Goal: Contribute content: Contribute content

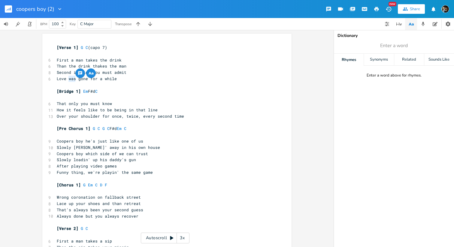
scroll to position [20, 0]
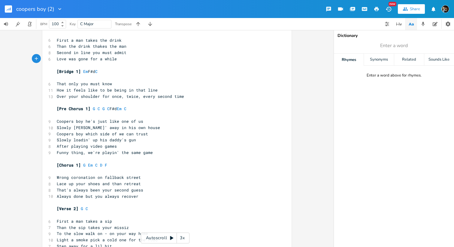
click at [125, 59] on pre "Love was gone for a while" at bounding box center [164, 59] width 217 height 6
type textarea "Love was gone for a while"
drag, startPoint x: 125, startPoint y: 59, endPoint x: 54, endPoint y: 59, distance: 70.9
click at [56, 59] on pre "Love was gone for a while" at bounding box center [164, 59] width 217 height 6
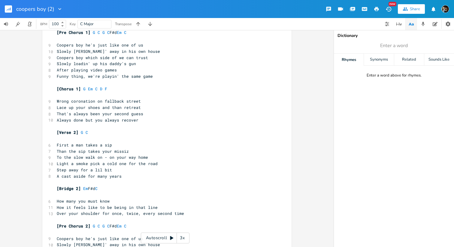
scroll to position [97, 0]
click at [151, 56] on pre "Coopers boy which side of we can trust" at bounding box center [164, 57] width 217 height 6
type textarea "?"
click at [88, 69] on span "After playing video games" at bounding box center [87, 69] width 60 height 5
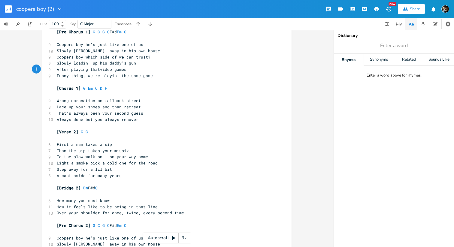
type textarea "that"
click at [132, 69] on pre "After playing that video games" at bounding box center [164, 69] width 217 height 6
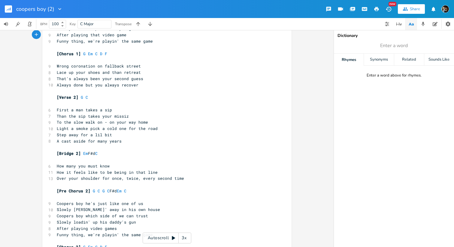
scroll to position [132, 0]
click at [60, 86] on span "Always done but you always recover" at bounding box center [98, 84] width 82 height 5
click at [61, 86] on span "Always done but you always recover" at bounding box center [98, 84] width 82 height 5
type textarea "When"
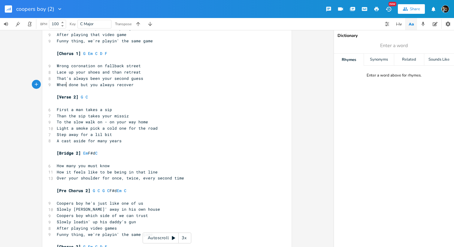
scroll to position [0, 12]
type textarea "When always"
click at [104, 86] on span "When always done but you always recover" at bounding box center [104, 84] width 94 height 5
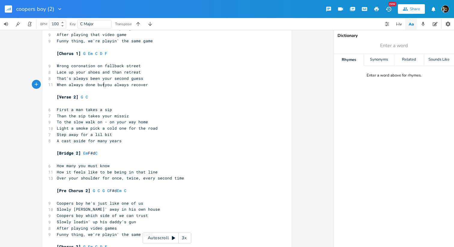
type textarea ","
click at [105, 85] on span "When always done you always recover" at bounding box center [99, 84] width 84 height 5
type textarea "can"
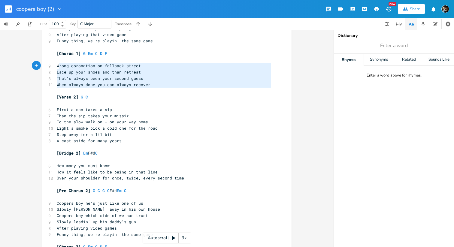
type textarea "Wrong coronation on fallback street Lace up your shoes and than retreat That's …"
drag, startPoint x: 152, startPoint y: 87, endPoint x: 55, endPoint y: 65, distance: 99.5
click at [56, 65] on div "[Verse 1] G C (capo 7) ​ 6 First a man takes the drink 6 Than the drink thakes …" at bounding box center [164, 131] width 217 height 437
click at [162, 107] on pre "First a man takes a sip" at bounding box center [164, 110] width 217 height 6
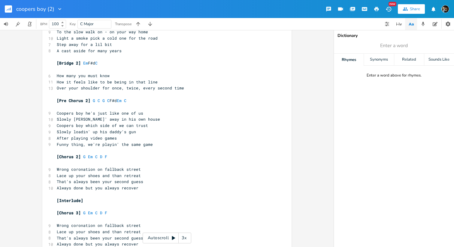
scroll to position [230, 0]
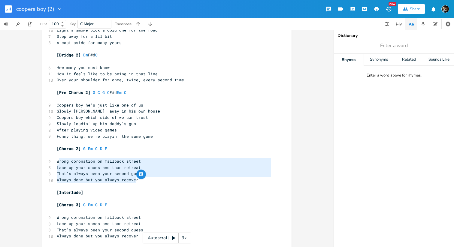
type textarea "Wrong coronation on fallback street Lace up your shoes and than retreat That's …"
drag, startPoint x: 144, startPoint y: 177, endPoint x: 53, endPoint y: 160, distance: 92.2
click at [53, 160] on div "Wrong coronation on fallback street Lace up your shoes and than retreat That's …" at bounding box center [166, 32] width 249 height 456
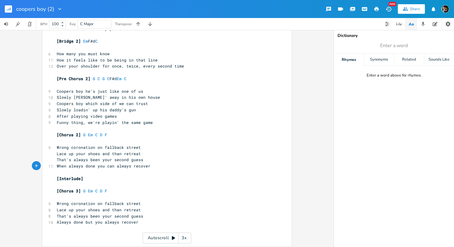
scroll to position [246, 0]
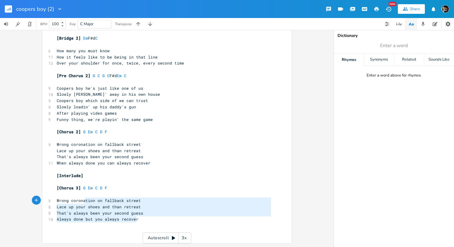
type textarea "Wrong coronation on fallback street Lace up your shoes and than retreat That's …"
drag, startPoint x: 140, startPoint y: 219, endPoint x: 42, endPoint y: 203, distance: 99.3
click at [42, 203] on div "Wrong coronation on fallback street Lace up your shoes and than retreat That's …" at bounding box center [166, 15] width 249 height 456
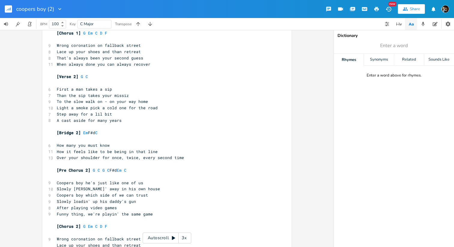
scroll to position [146, 0]
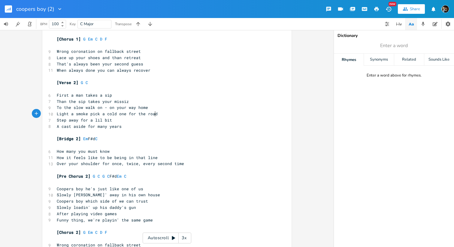
click at [172, 113] on pre "Light a smoke pick a cold one for the road" at bounding box center [164, 114] width 217 height 6
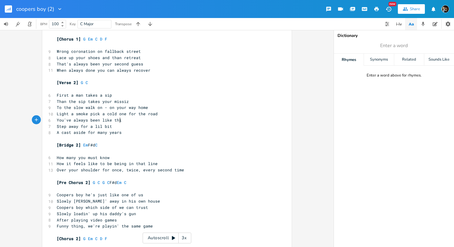
type textarea "You've always been like this"
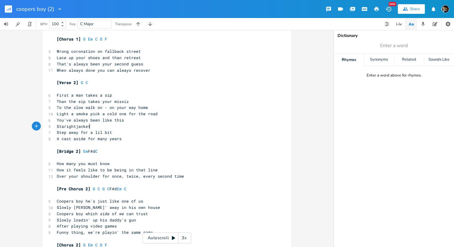
scroll to position [0, 26]
type textarea "Starightjacket"
click at [56, 126] on pre "Starightjacket" at bounding box center [164, 126] width 217 height 6
type textarea "A"
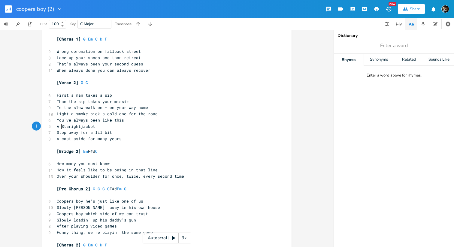
click at [60, 126] on span "A Starightjacket" at bounding box center [76, 126] width 38 height 5
type textarea "a"
click at [103, 125] on pre "A atarightjacket" at bounding box center [164, 126] width 217 height 6
type textarea "filled up with alls those"
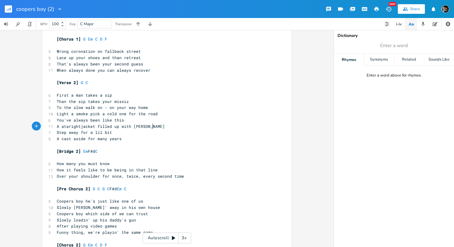
scroll to position [0, 43]
type textarea "those tears"
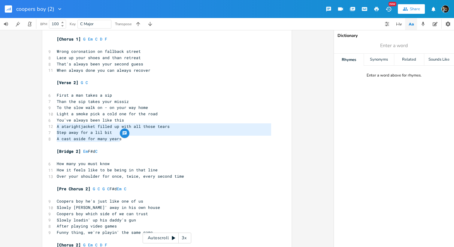
type textarea "Step away for a lil bit A cast aside for many years"
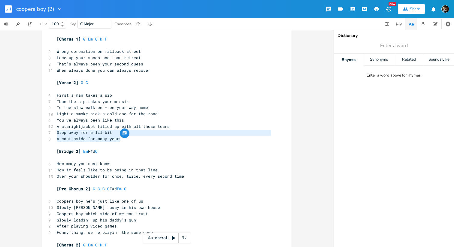
drag, startPoint x: 120, startPoint y: 141, endPoint x: 48, endPoint y: 132, distance: 72.0
click at [56, 132] on div "[Verse 1] G C (capo 7) ​ 6 First a man takes the drink 6 Than the drink thakes …" at bounding box center [164, 127] width 217 height 456
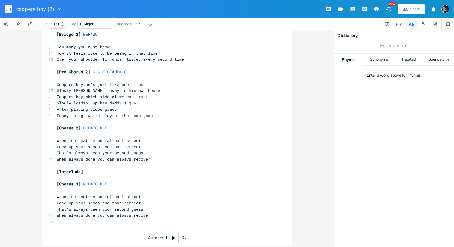
scroll to position [253, 0]
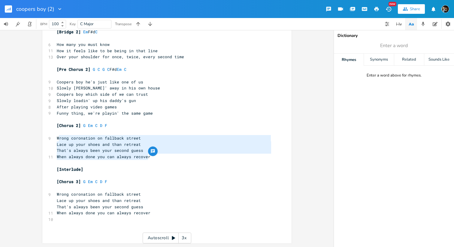
type textarea "Wrong coronation on fallback street Lace up your shoes and than retreat That's …"
drag, startPoint x: 161, startPoint y: 158, endPoint x: 55, endPoint y: 140, distance: 107.2
click at [56, 140] on div "[Verse 1] G C (capo 7) ​ 6 First a man takes the drink 6 Than the drink thakes …" at bounding box center [164, 13] width 217 height 443
click at [152, 216] on pre "When always done you can always recover" at bounding box center [164, 213] width 217 height 6
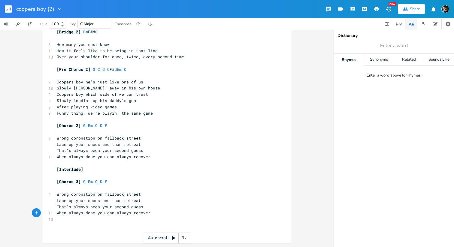
type textarea "recover"
click at [152, 216] on pre "When always done you can always recover" at bounding box center [164, 213] width 217 height 6
click at [157, 215] on pre "When always done you can always recover" at bounding box center [164, 213] width 217 height 6
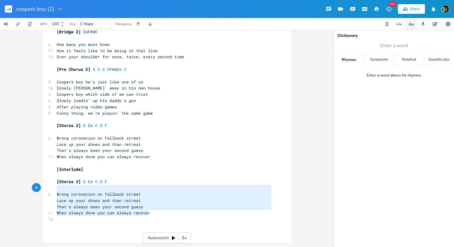
type textarea "Wrong coronation on fallback street Lace up your shoes and than retreat That's …"
drag, startPoint x: 157, startPoint y: 215, endPoint x: 54, endPoint y: 195, distance: 105.5
click at [56, 195] on div "[Verse 1] G C (capo 7) ​ 6 First a man takes the drink 6 Than the drink thakes …" at bounding box center [164, 13] width 217 height 443
paste textarea
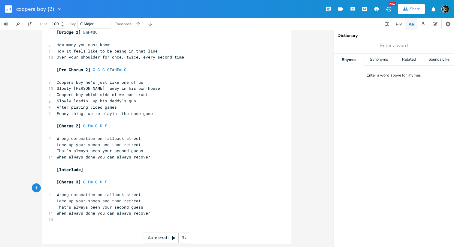
click at [117, 188] on pre "​" at bounding box center [164, 188] width 217 height 6
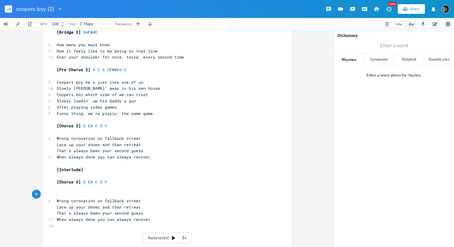
paste textarea "coronation"
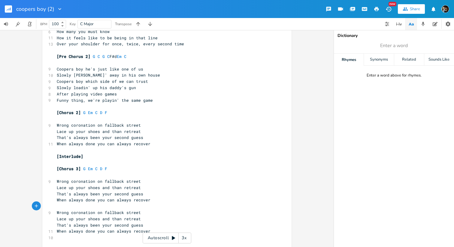
scroll to position [272, 0]
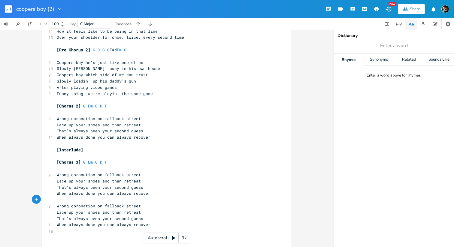
click at [85, 174] on span "Wrong coronation on fallback street" at bounding box center [99, 174] width 84 height 5
type textarea "hesitation"
click at [96, 174] on span "Wrong hesitation on fallback street" at bounding box center [99, 174] width 84 height 5
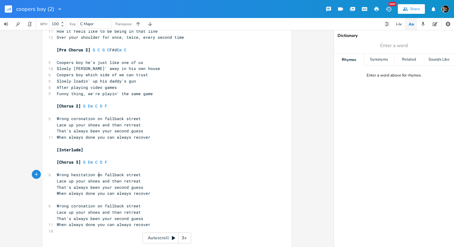
click at [96, 174] on span "Wrong hesitation on fallback street" at bounding box center [99, 174] width 84 height 5
type textarea "when"
click at [120, 172] on span "Wrong hesitation when fallback street" at bounding box center [101, 174] width 89 height 5
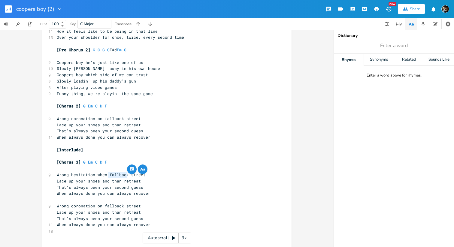
scroll to position [0, 2]
type textarea "you are in need"
click at [156, 176] on span "Wrong hesitation when you are in need street" at bounding box center [110, 174] width 106 height 5
type textarea "street"
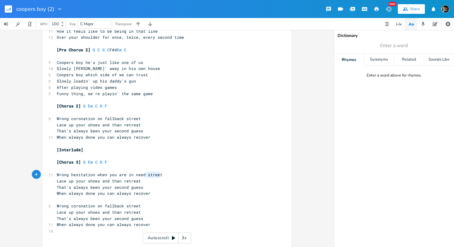
click at [156, 176] on span "Wrong hesitation when you are in need street" at bounding box center [110, 174] width 106 height 5
drag, startPoint x: 99, startPoint y: 181, endPoint x: 156, endPoint y: 180, distance: 56.4
click at [156, 180] on pre "Lace up your shoes and than retreat" at bounding box center [164, 181] width 217 height 6
type textarea "now and never retreat"
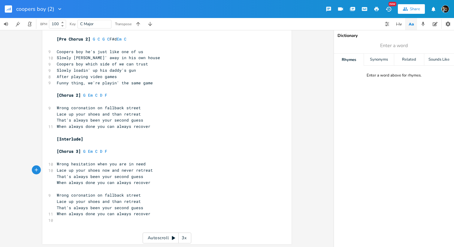
scroll to position [284, 0]
click at [153, 185] on pre "​" at bounding box center [164, 188] width 217 height 6
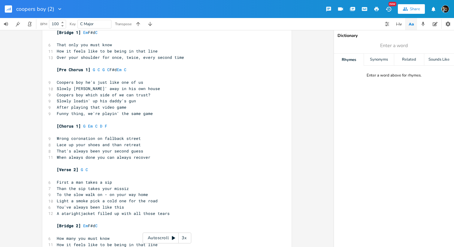
scroll to position [59, 0]
